Goal: Task Accomplishment & Management: Use online tool/utility

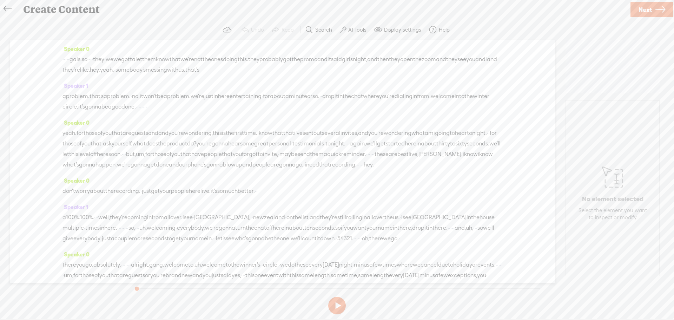
click at [91, 144] on span "you" at bounding box center [85, 143] width 9 height 11
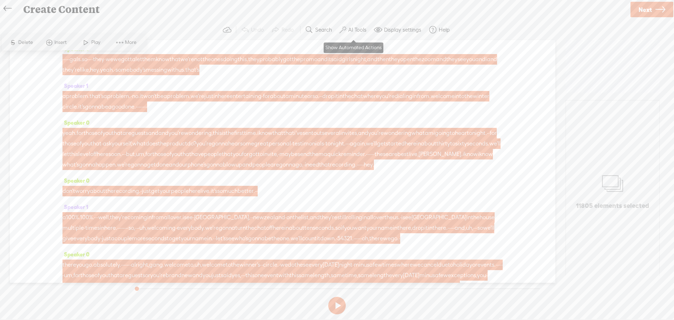
click at [352, 28] on label "AI Tools" at bounding box center [357, 29] width 18 height 7
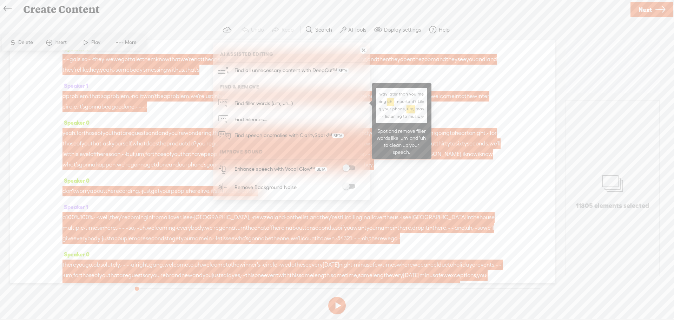
click at [275, 100] on span "Find filler words (um, uh...)" at bounding box center [263, 103] width 63 height 16
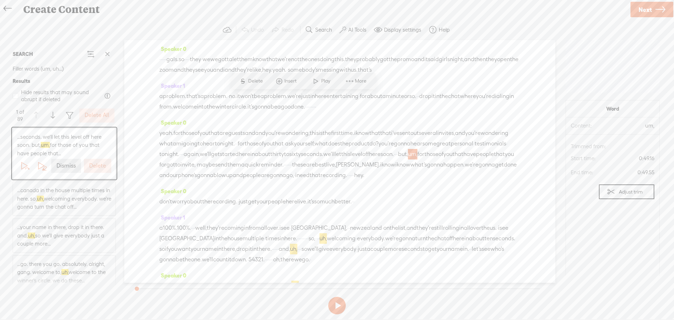
scroll to position [77, 0]
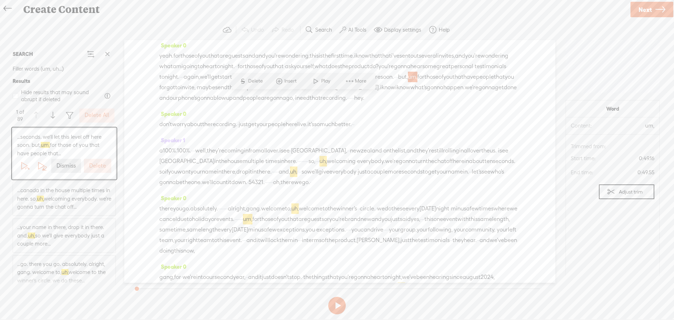
click at [103, 111] on button "Delete All" at bounding box center [96, 115] width 35 height 14
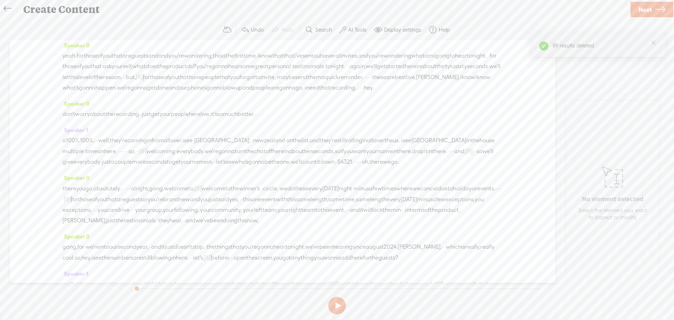
click at [279, 93] on span "gonna" at bounding box center [287, 87] width 16 height 11
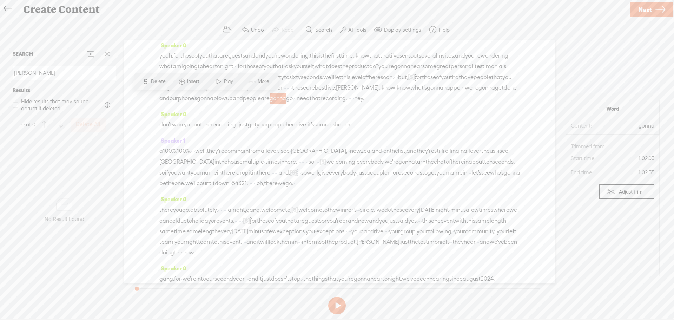
click at [262, 104] on span "are" at bounding box center [265, 98] width 9 height 11
click at [61, 68] on input "[PERSON_NAME]" at bounding box center [64, 73] width 103 height 14
drag, startPoint x: 55, startPoint y: 68, endPoint x: -1, endPoint y: 72, distance: 56.3
click at [0, 72] on html "Hold on tight . . . nhershbe HOME MY CONTENT MY CHANNEL MY LIBRARY MY JOURNEYS …" at bounding box center [337, 159] width 674 height 319
type input "[PERSON_NAME]"
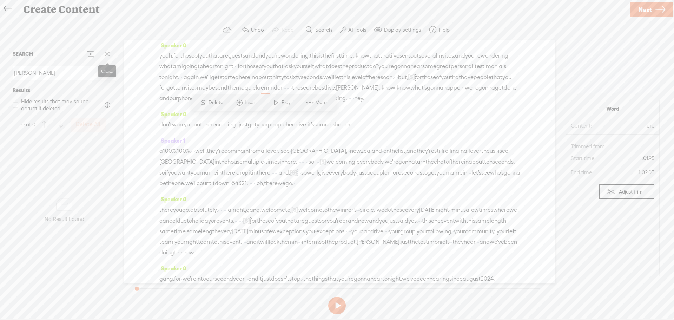
click at [109, 53] on span at bounding box center [107, 54] width 11 height 11
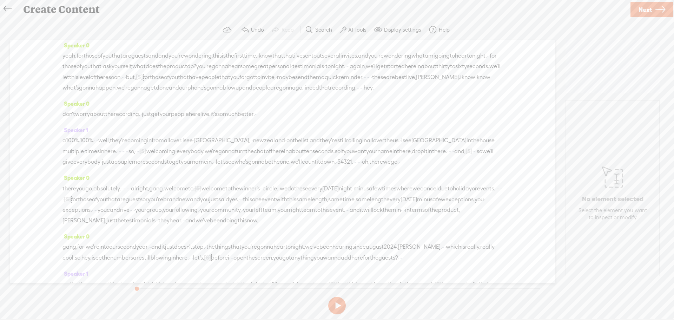
click at [320, 29] on label "Search" at bounding box center [323, 29] width 17 height 7
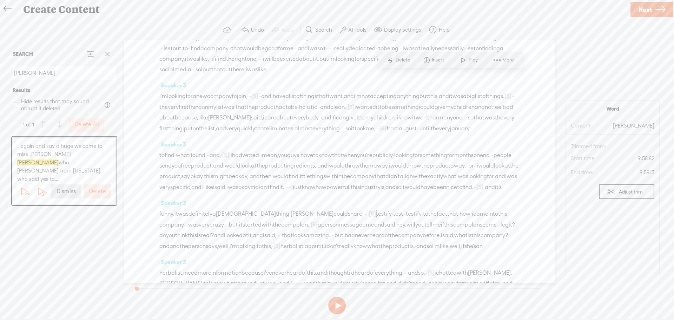
scroll to position [1267, 0]
type input "[PERSON_NAME]"
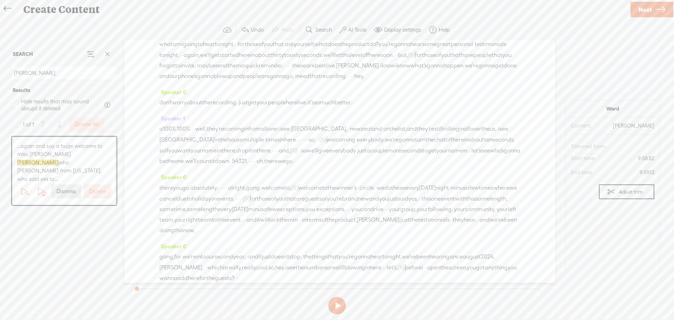
scroll to position [0, 0]
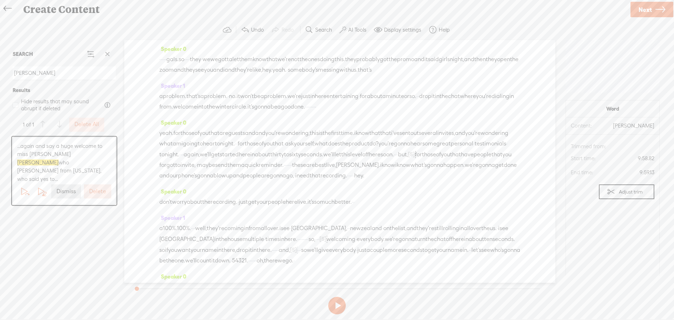
drag, startPoint x: 353, startPoint y: 92, endPoint x: 153, endPoint y: 59, distance: 202.7
click at [153, 59] on div "Speaker 0 · · · · · gals. so · · · · they · we we gotta let them know that we'r…" at bounding box center [339, 161] width 431 height 242
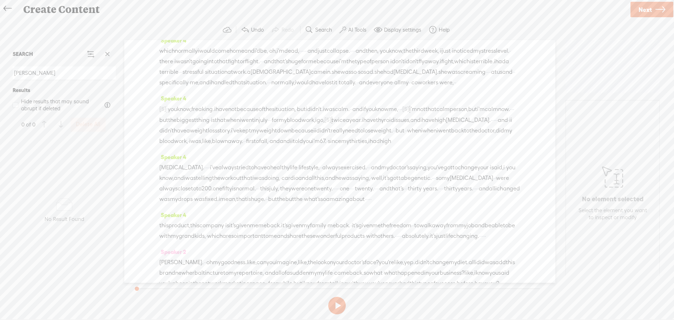
scroll to position [1298, 0]
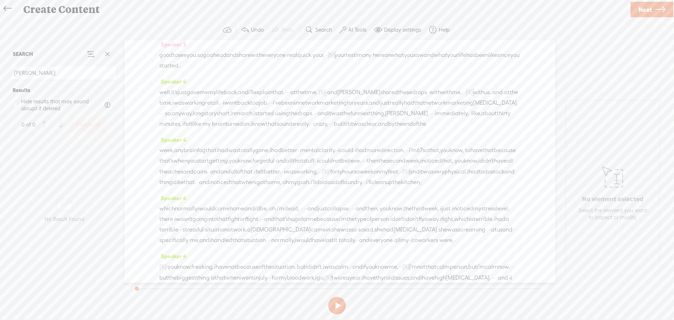
click at [230, 93] on span "Play" at bounding box center [234, 94] width 11 height 7
click at [331, 303] on button at bounding box center [337, 305] width 18 height 18
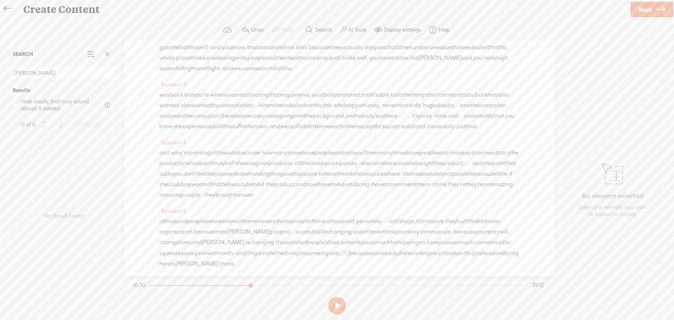
scroll to position [1017, 0]
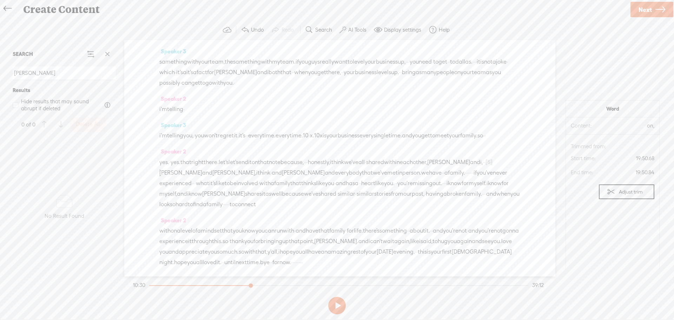
scroll to position [5339, 0]
drag, startPoint x: 160, startPoint y: 168, endPoint x: 266, endPoint y: 326, distance: 190.7
click at [266, 319] on html "Hold on tight . . . nhershbe HOME MY CONTENT MY CHANNEL MY LIBRARY MY JOURNEYS …" at bounding box center [337, 159] width 674 height 319
click at [279, 261] on span "now." at bounding box center [285, 262] width 12 height 11
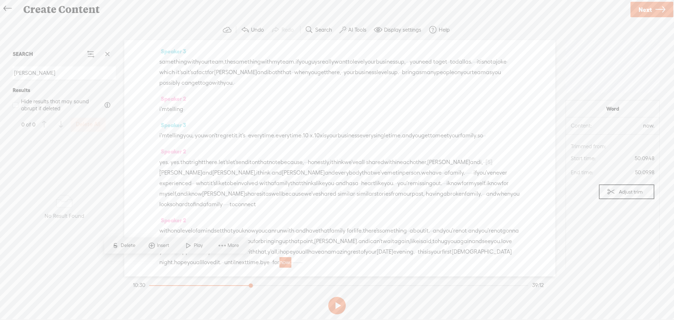
click at [468, 179] on span "myself." at bounding box center [477, 183] width 18 height 11
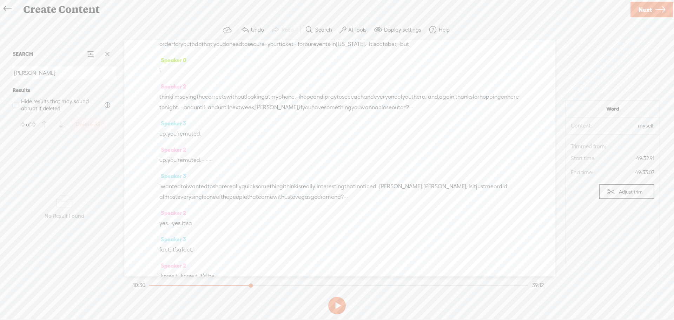
scroll to position [4357, 0]
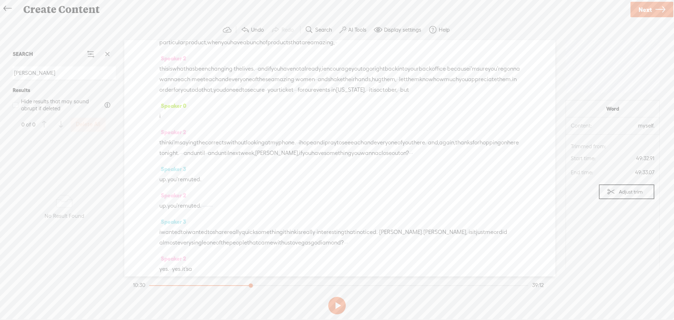
click at [639, 6] on span "Next" at bounding box center [644, 10] width 13 height 18
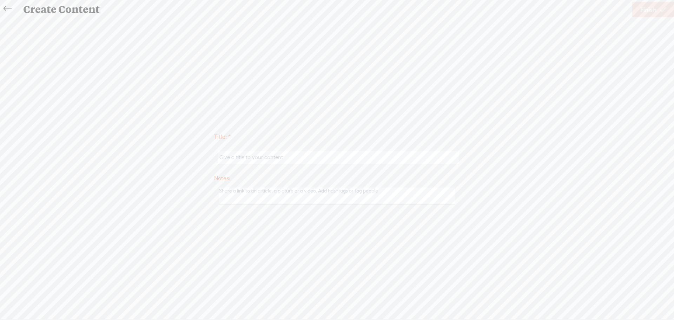
click at [259, 161] on input "text" at bounding box center [338, 158] width 240 height 14
click at [255, 152] on input "text" at bounding box center [338, 158] width 240 height 14
paste input "Winners Ciircle - [DATE] v2"
type input "Winners Ciircle - [DATE] v2"
click at [647, 10] on span "Finish" at bounding box center [648, 10] width 16 height 18
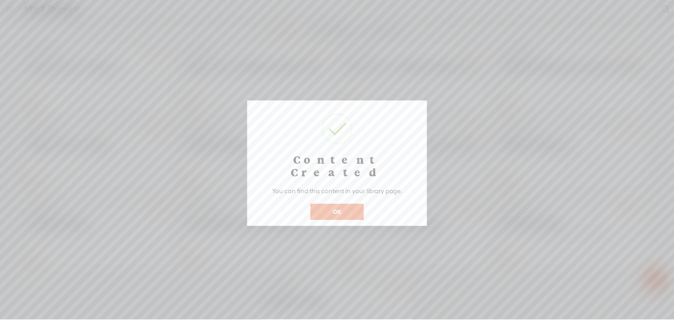
click at [323, 203] on button "OK" at bounding box center [336, 211] width 53 height 16
